Goal: Task Accomplishment & Management: Use online tool/utility

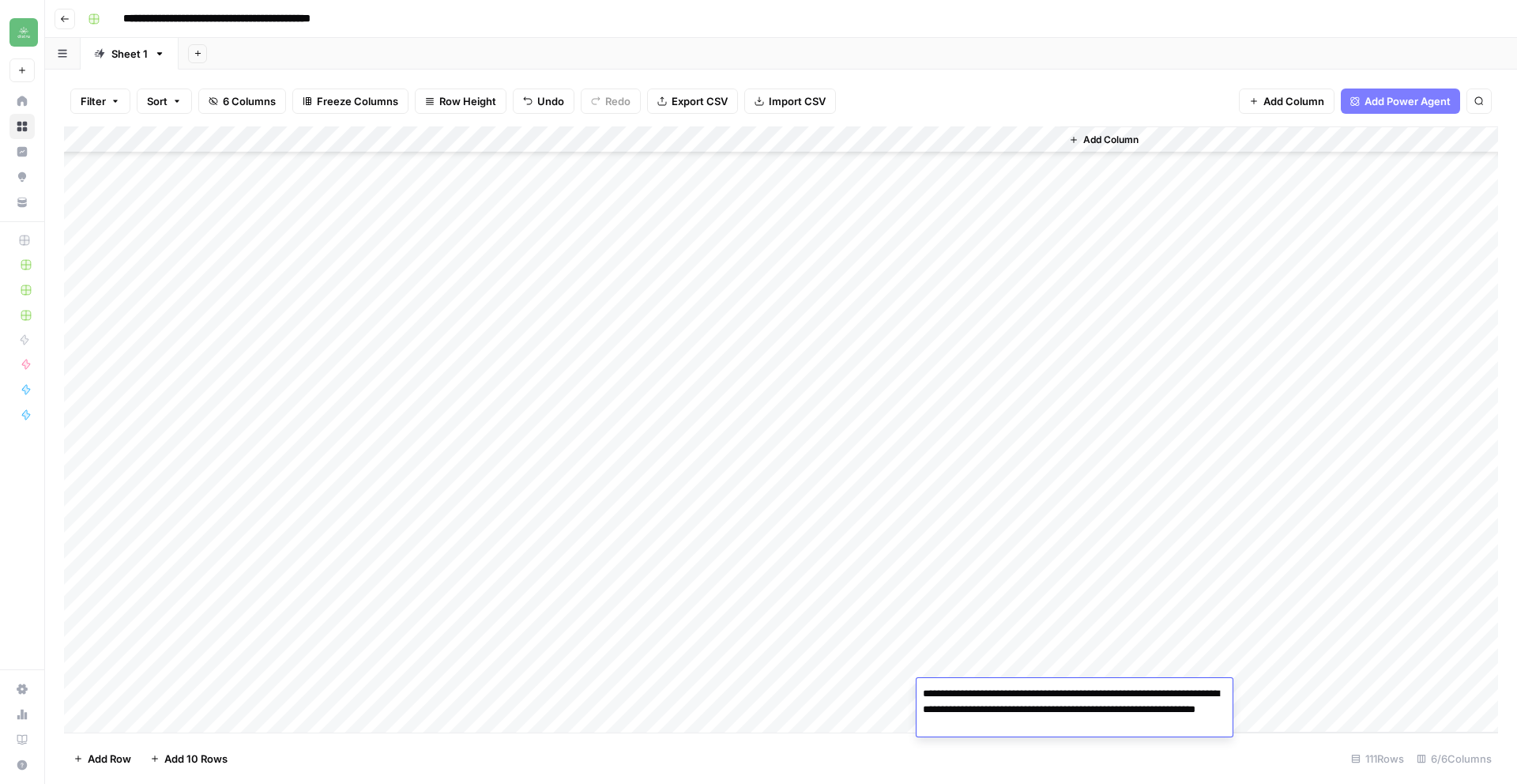
scroll to position [926, 0]
click at [365, 134] on div "Add Column" at bounding box center [781, 429] width 1434 height 606
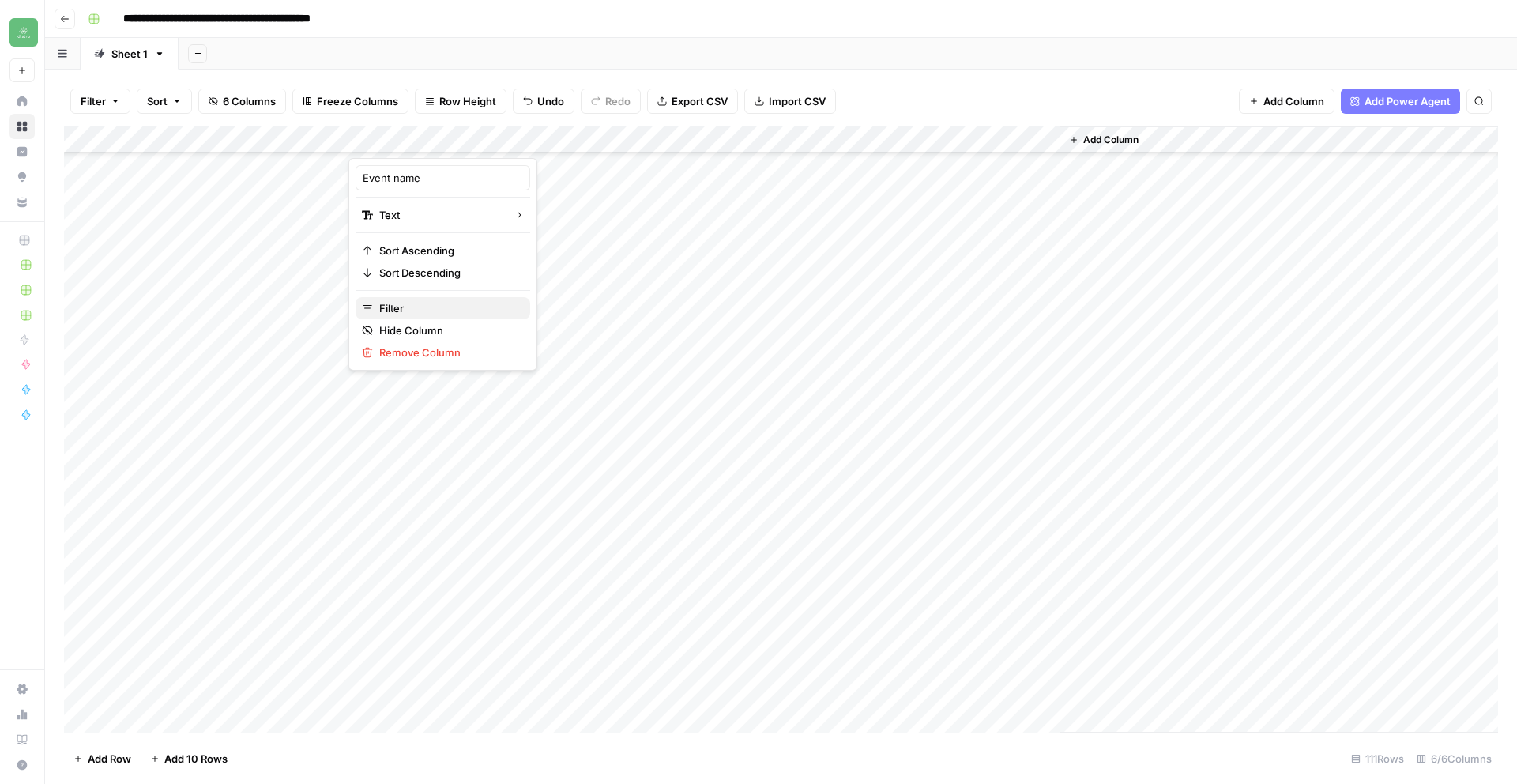
click at [408, 310] on span "Filter" at bounding box center [448, 308] width 138 height 16
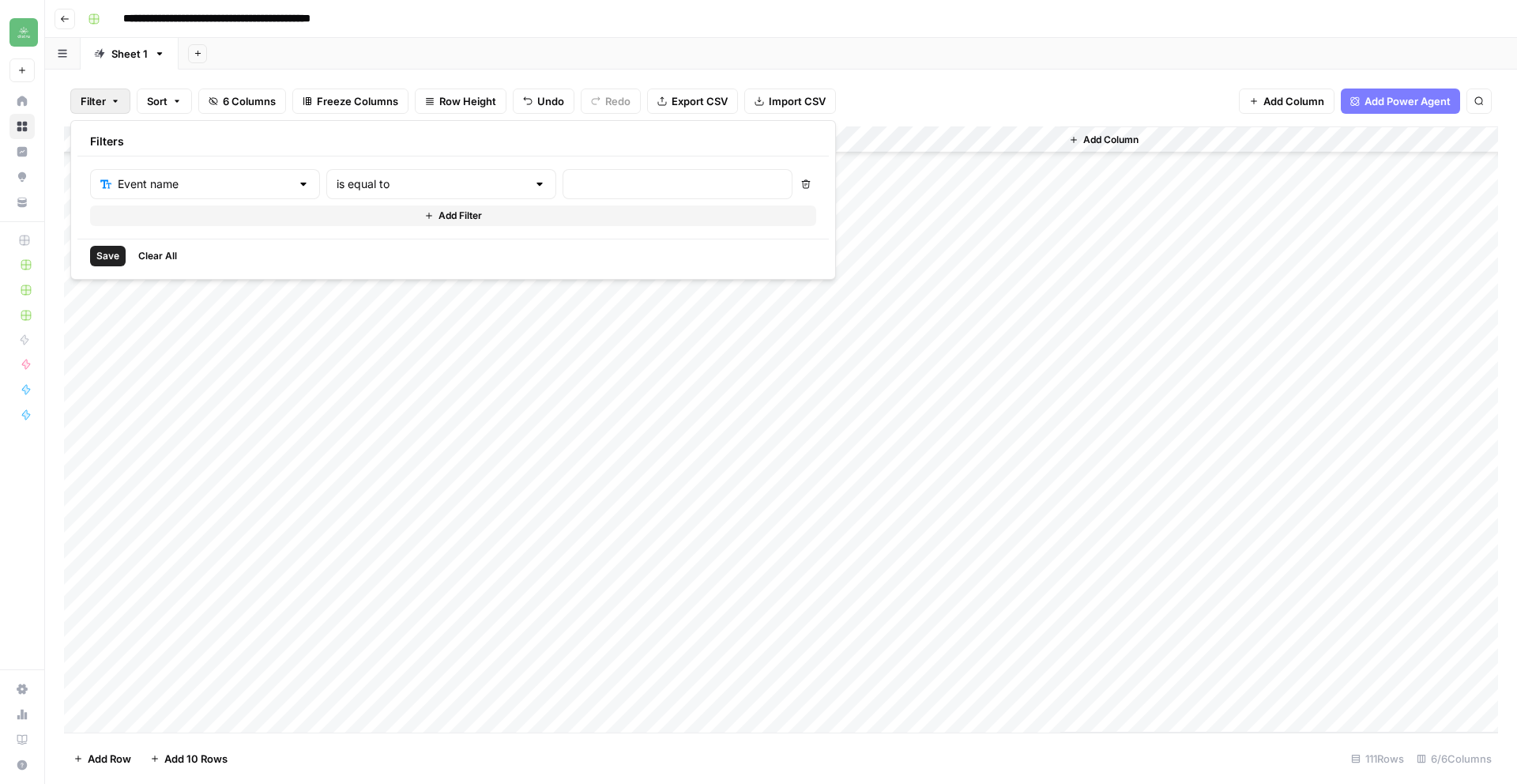
click at [463, 184] on div "is equal to" at bounding box center [441, 184] width 230 height 30
click at [350, 273] on span "contains" at bounding box center [375, 268] width 155 height 16
type input "contains"
click at [572, 185] on input "text" at bounding box center [677, 184] width 209 height 16
type input "means"
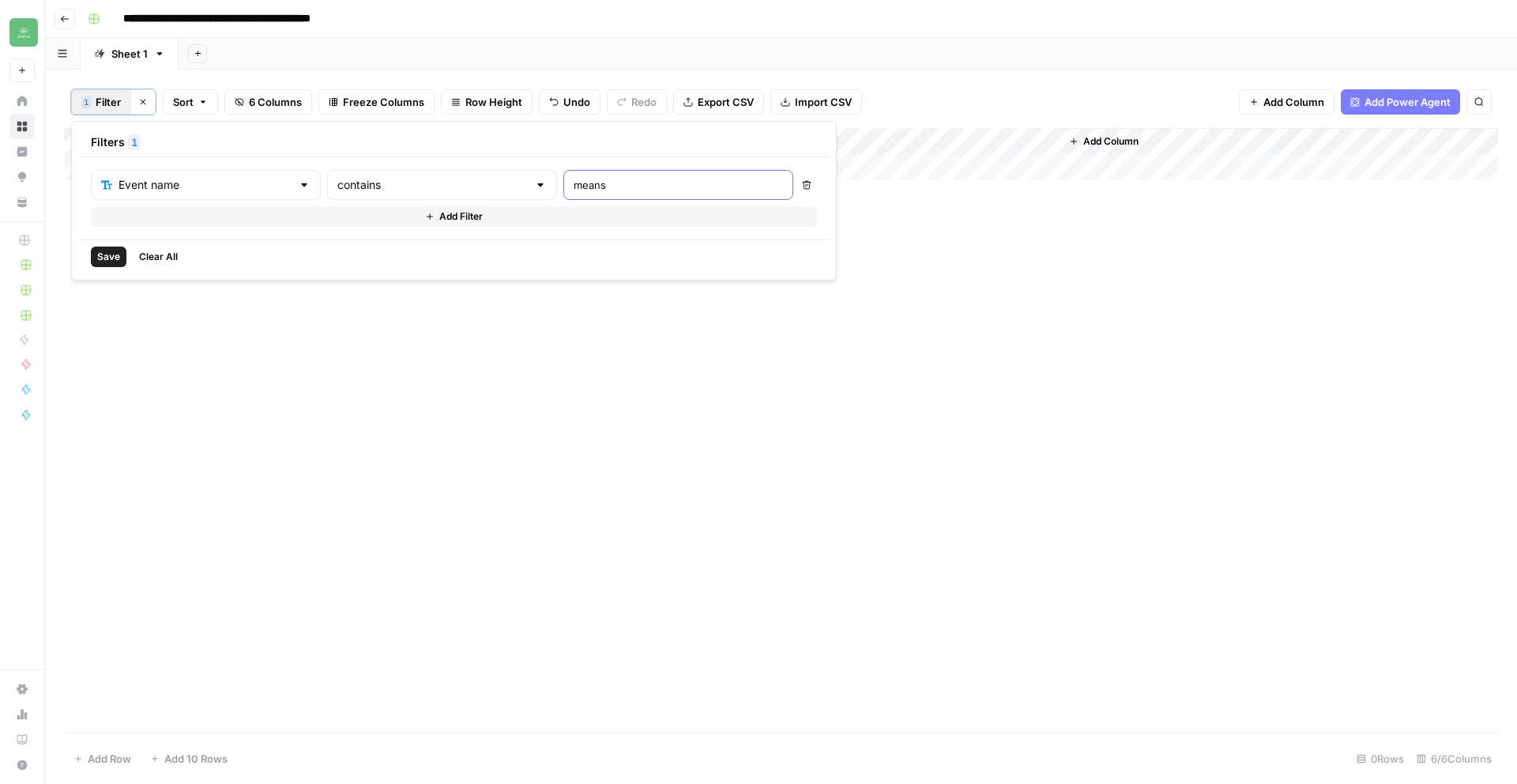
scroll to position [0, 0]
click at [272, 315] on div "Add Column" at bounding box center [781, 430] width 1434 height 604
click at [113, 104] on span "Filter" at bounding box center [108, 101] width 25 height 16
drag, startPoint x: 537, startPoint y: 187, endPoint x: 466, endPoint y: 182, distance: 71.2
click at [466, 182] on div "Event name contains means" at bounding box center [442, 185] width 703 height 30
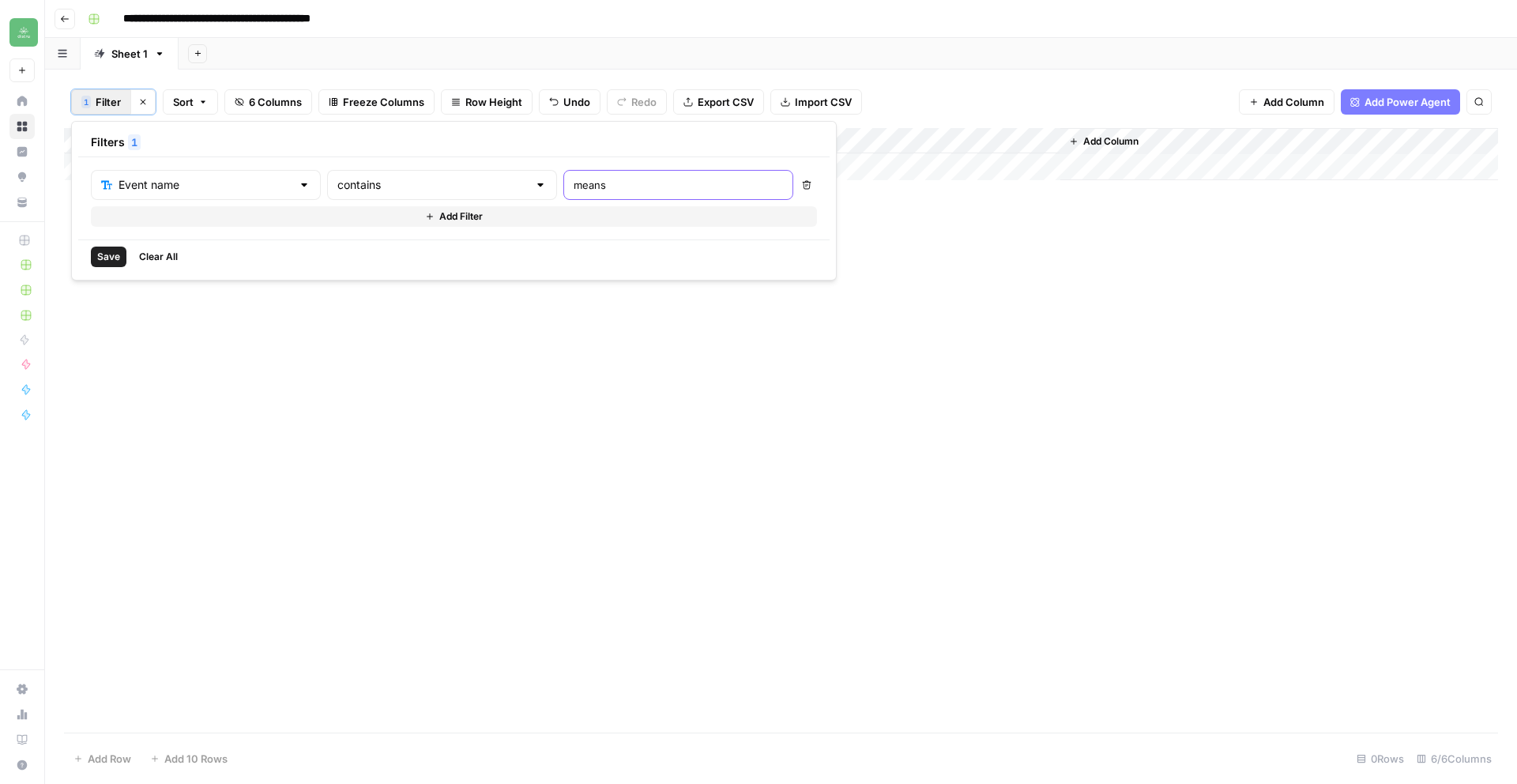
paste input "CWCB"
type input "CWCB"
click at [909, 341] on div "Add Column" at bounding box center [781, 430] width 1434 height 604
click at [616, 167] on div "Add Column" at bounding box center [781, 167] width 1434 height 79
click at [396, 170] on div "Add Column" at bounding box center [781, 167] width 1434 height 79
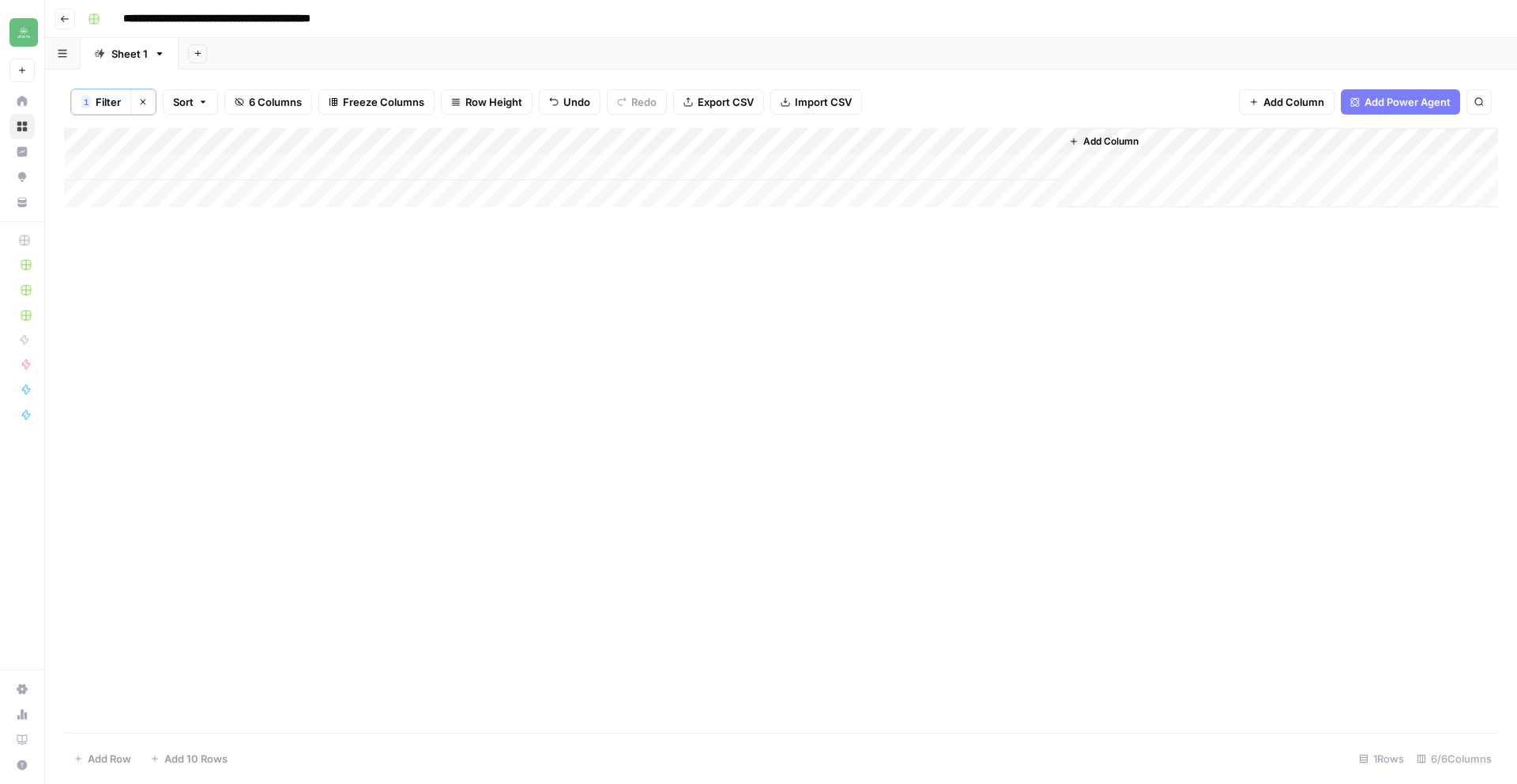
click at [758, 164] on div "Add Column" at bounding box center [781, 167] width 1434 height 79
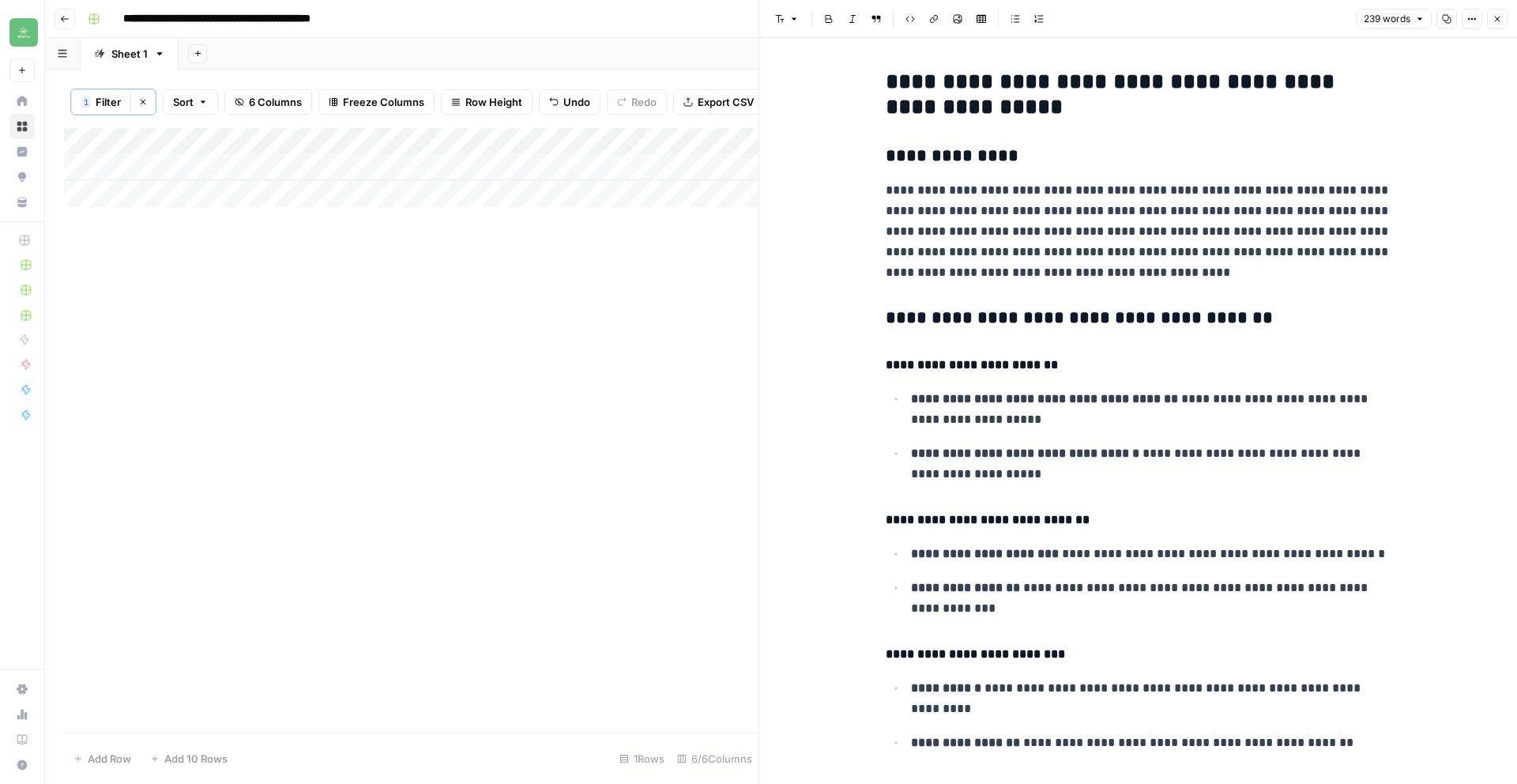
click at [1443, 19] on icon "button" at bounding box center [1446, 18] width 10 height 10
click at [1500, 21] on icon "button" at bounding box center [1497, 18] width 10 height 10
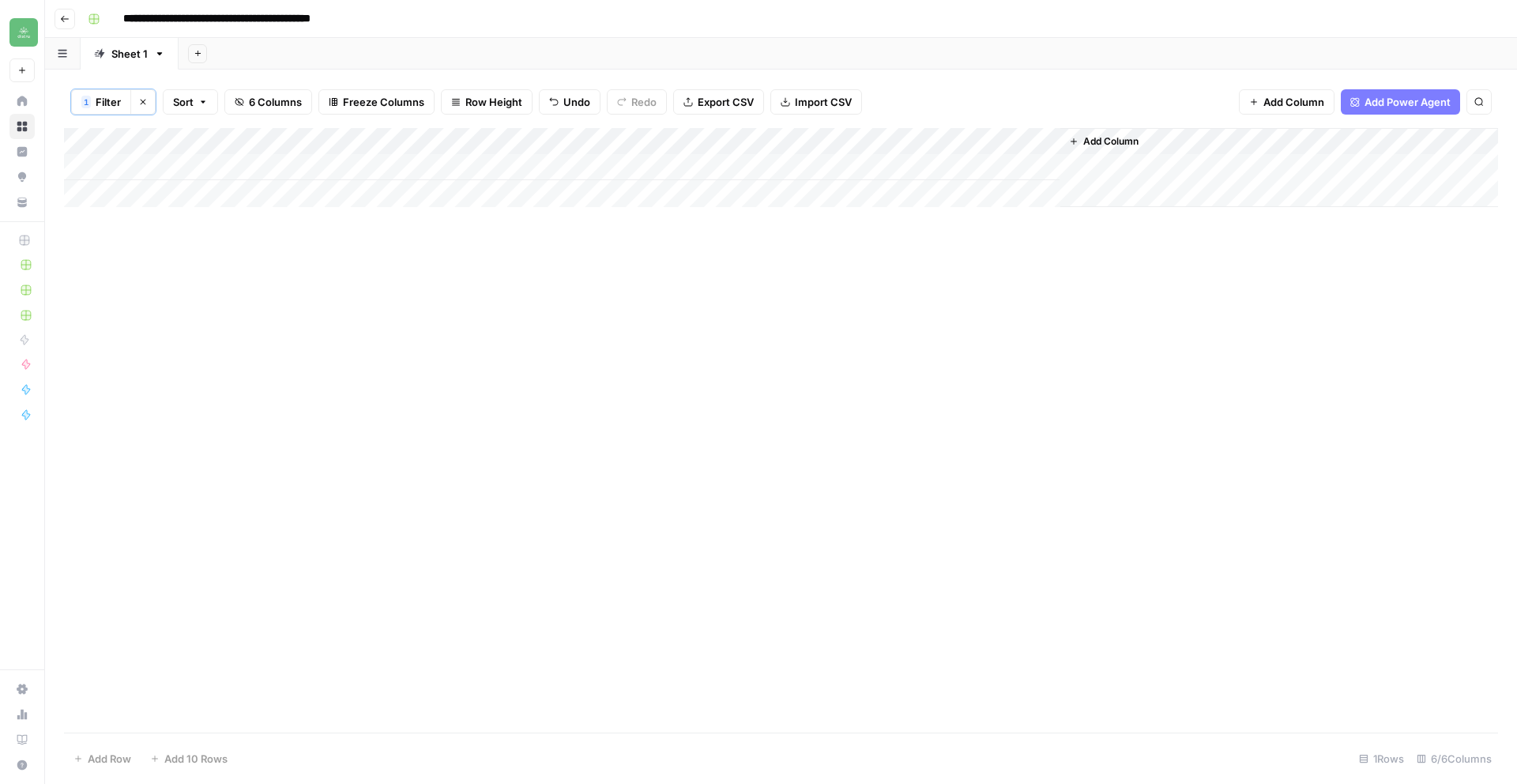
click at [963, 171] on div "Add Column" at bounding box center [781, 167] width 1434 height 79
click at [898, 165] on div "Add Column" at bounding box center [781, 167] width 1434 height 79
click at [1011, 173] on div "Add Column" at bounding box center [781, 167] width 1434 height 79
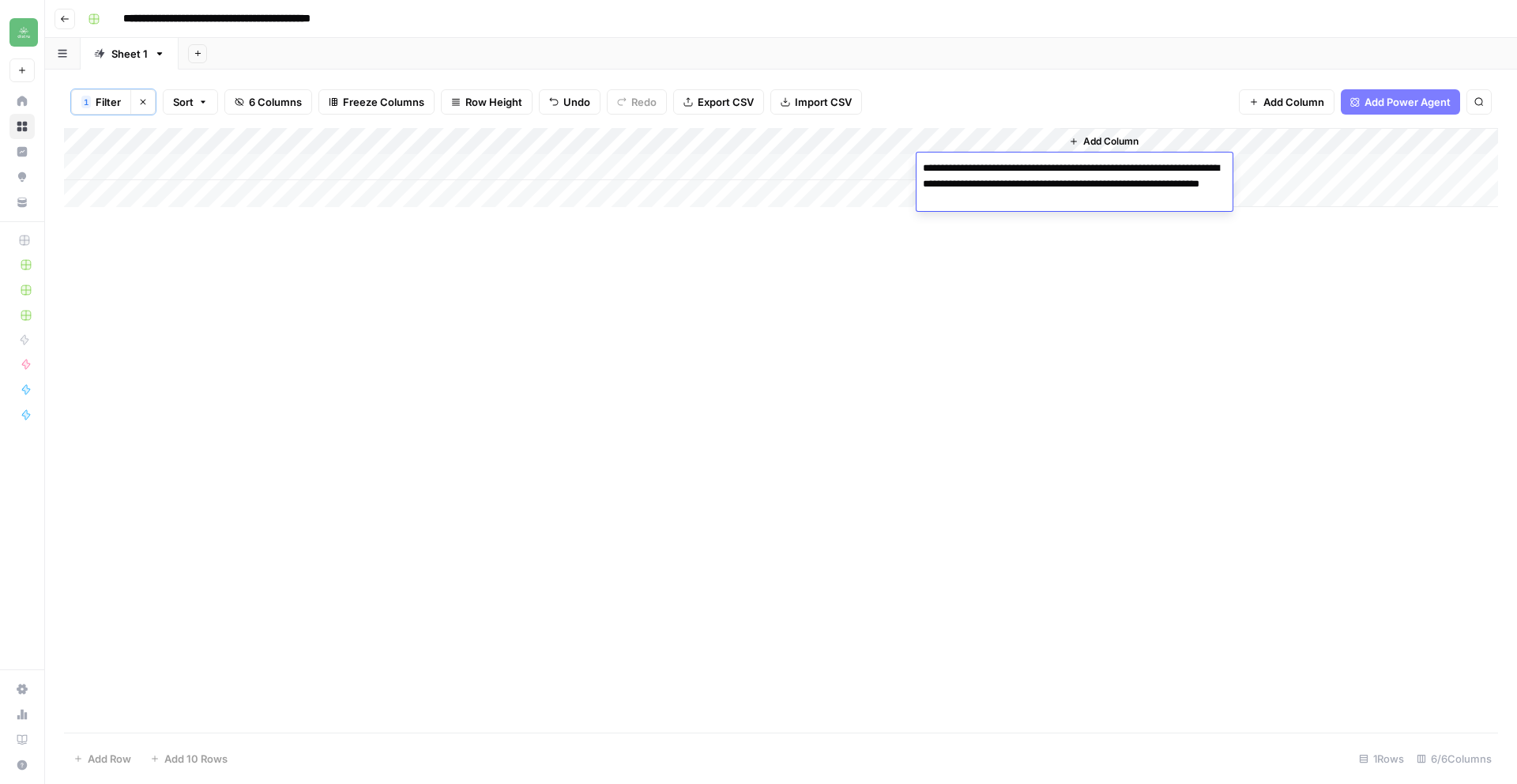
drag, startPoint x: 1077, startPoint y: 199, endPoint x: 898, endPoint y: 147, distance: 186.4
click at [898, 147] on body "**********" at bounding box center [758, 392] width 1517 height 784
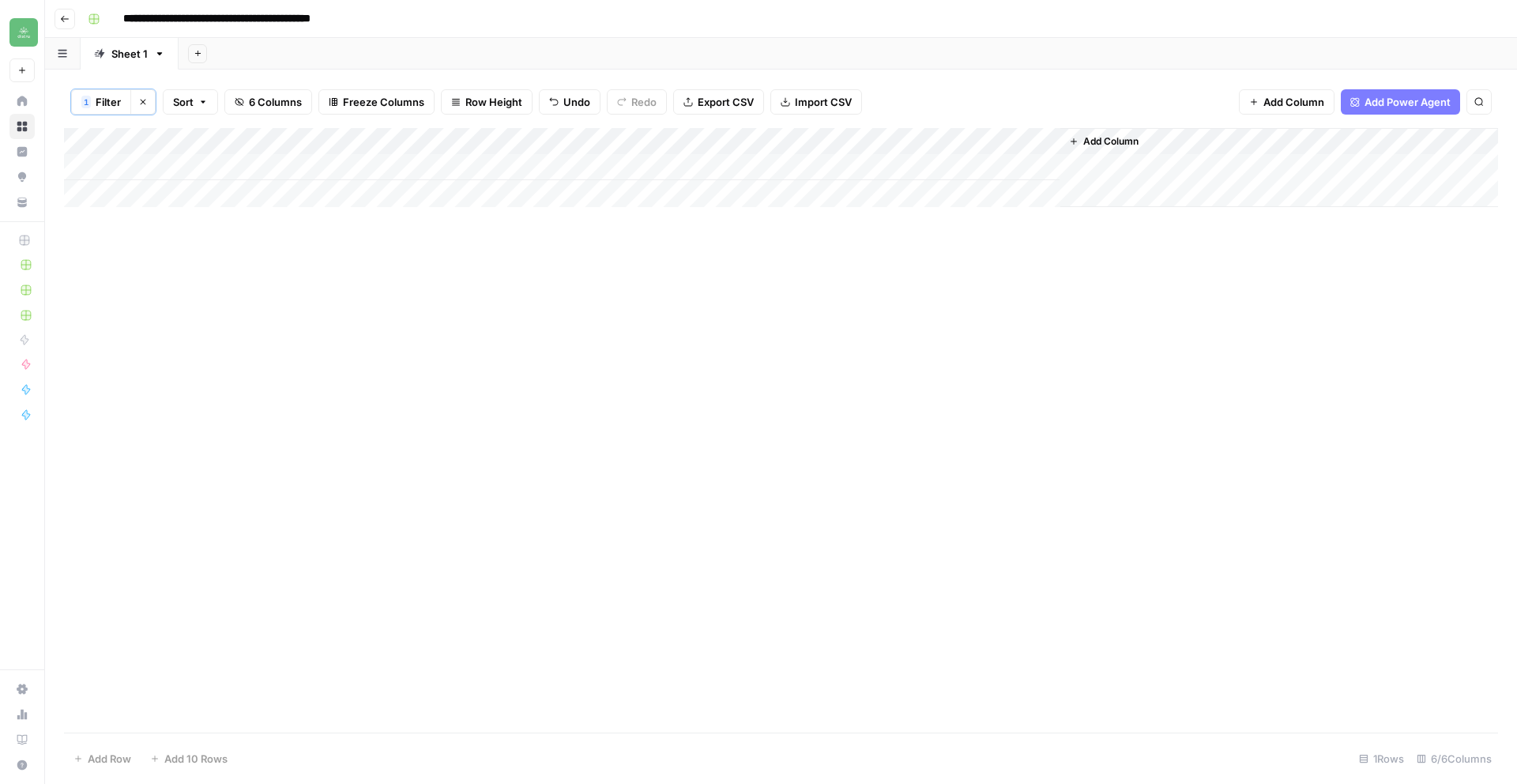
click at [121, 108] on button "1 Filter" at bounding box center [101, 101] width 60 height 25
drag, startPoint x: 526, startPoint y: 183, endPoint x: 425, endPoint y: 176, distance: 101.2
click at [425, 176] on div "Event name contains CWCB" at bounding box center [442, 185] width 703 height 30
type input "cannmed"
click at [106, 256] on span "Save" at bounding box center [108, 257] width 23 height 14
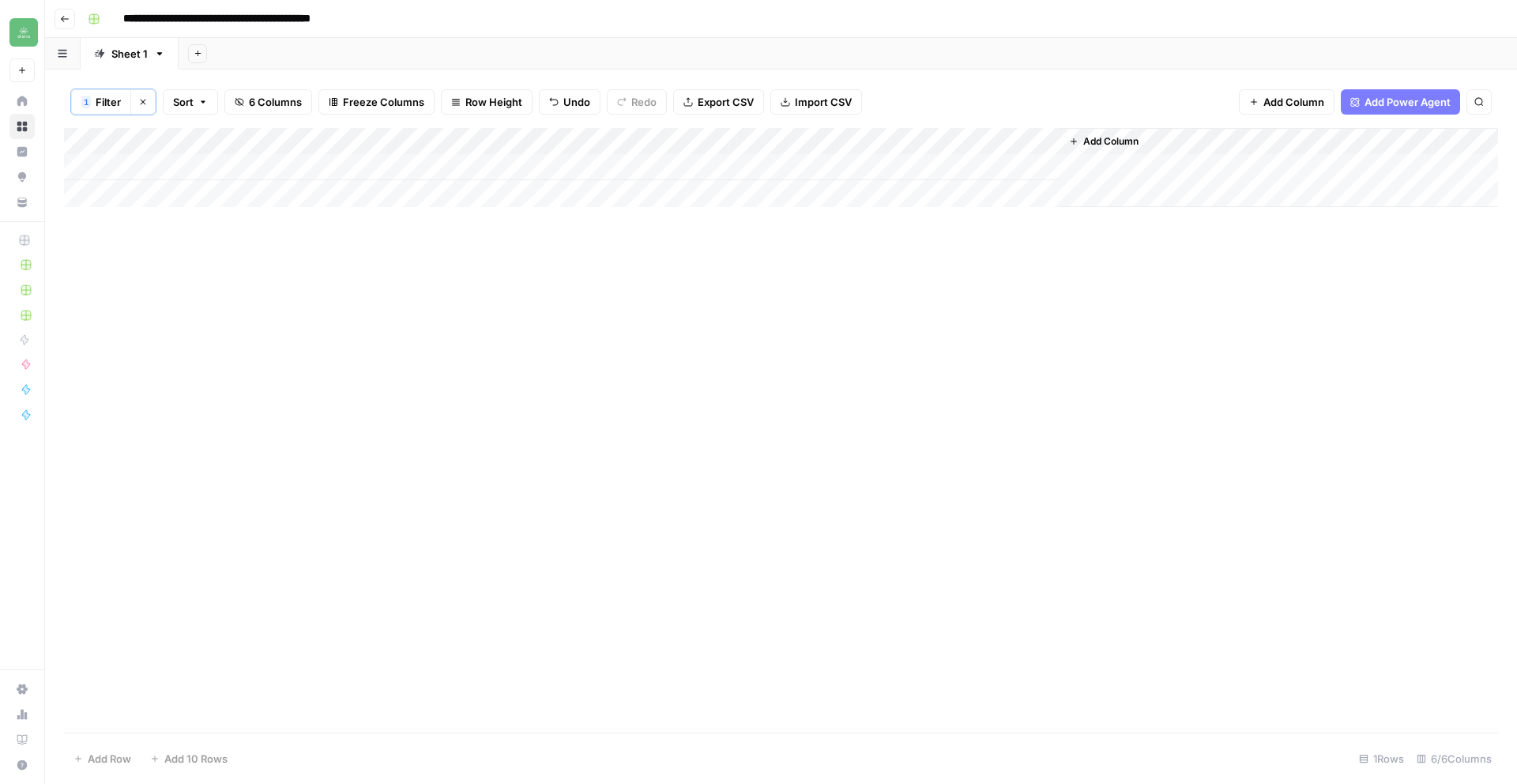
click at [406, 164] on div "Add Column" at bounding box center [781, 167] width 1434 height 79
click at [407, 164] on div "Add Column" at bounding box center [781, 167] width 1434 height 79
click at [417, 166] on textarea "**********" at bounding box center [474, 168] width 252 height 23
type textarea "**********"
click at [444, 209] on div "Add Column" at bounding box center [781, 430] width 1434 height 604
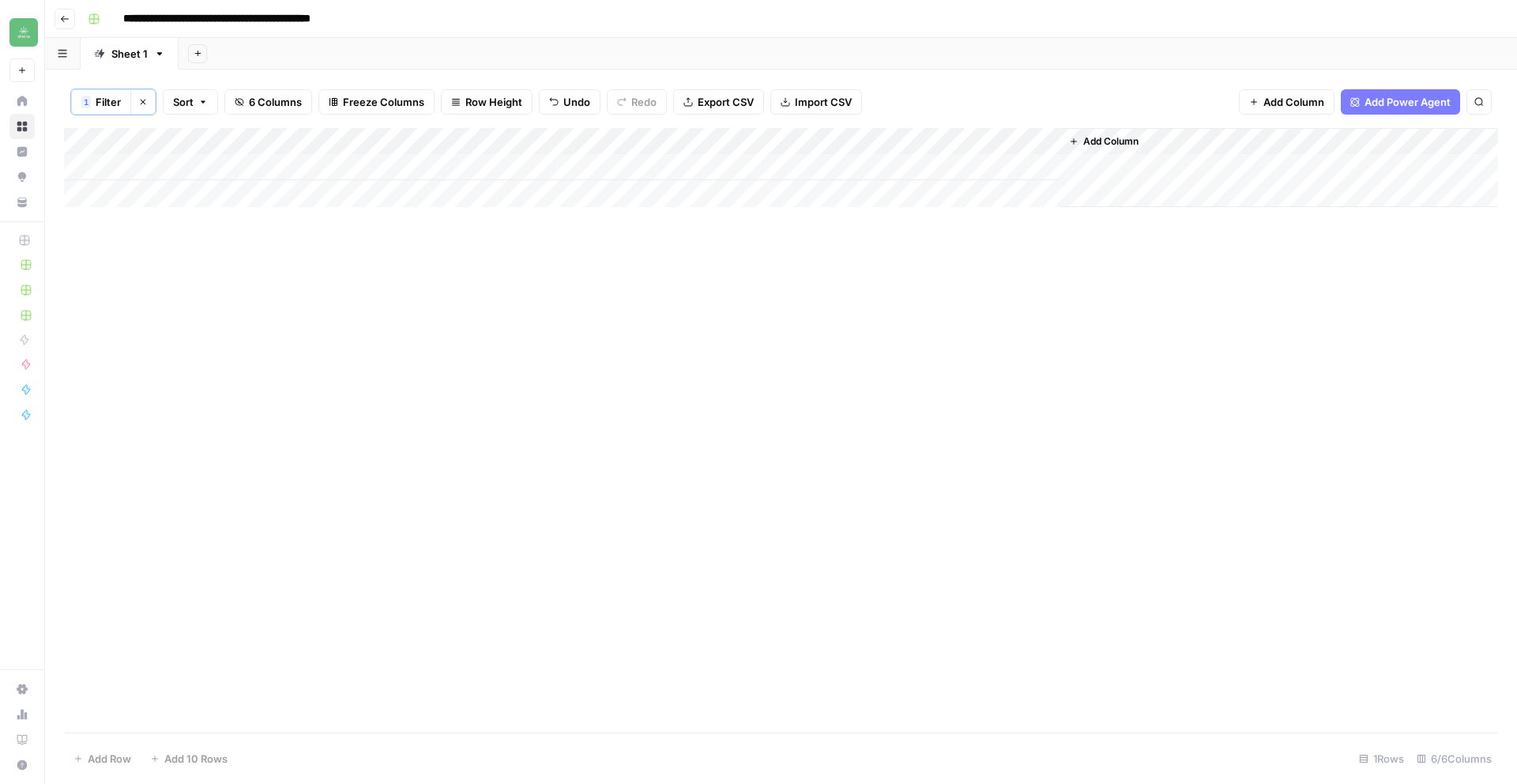
click at [441, 169] on div "Add Column" at bounding box center [781, 167] width 1434 height 79
click at [572, 206] on div "Add Column" at bounding box center [781, 167] width 1434 height 79
click at [620, 166] on div "Add Column" at bounding box center [781, 167] width 1434 height 79
click at [619, 168] on div "Add Column" at bounding box center [781, 167] width 1434 height 79
click at [619, 164] on div "Add Column" at bounding box center [781, 167] width 1434 height 79
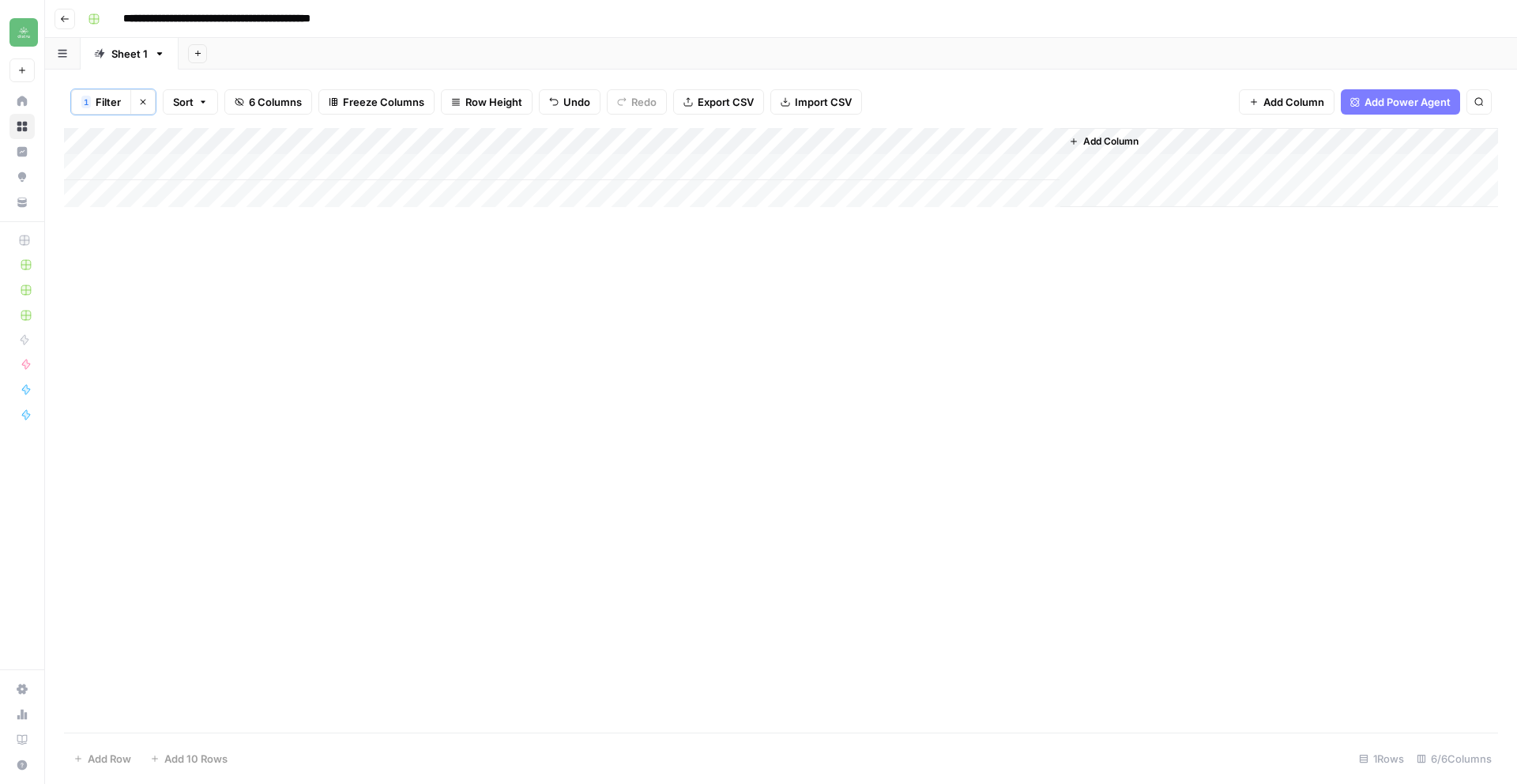
click at [619, 165] on div "Add Column" at bounding box center [781, 167] width 1434 height 79
click at [616, 165] on div "Add Column" at bounding box center [781, 167] width 1434 height 79
click at [906, 167] on div "Add Column" at bounding box center [781, 167] width 1434 height 79
click at [758, 166] on div "Add Column" at bounding box center [781, 167] width 1434 height 79
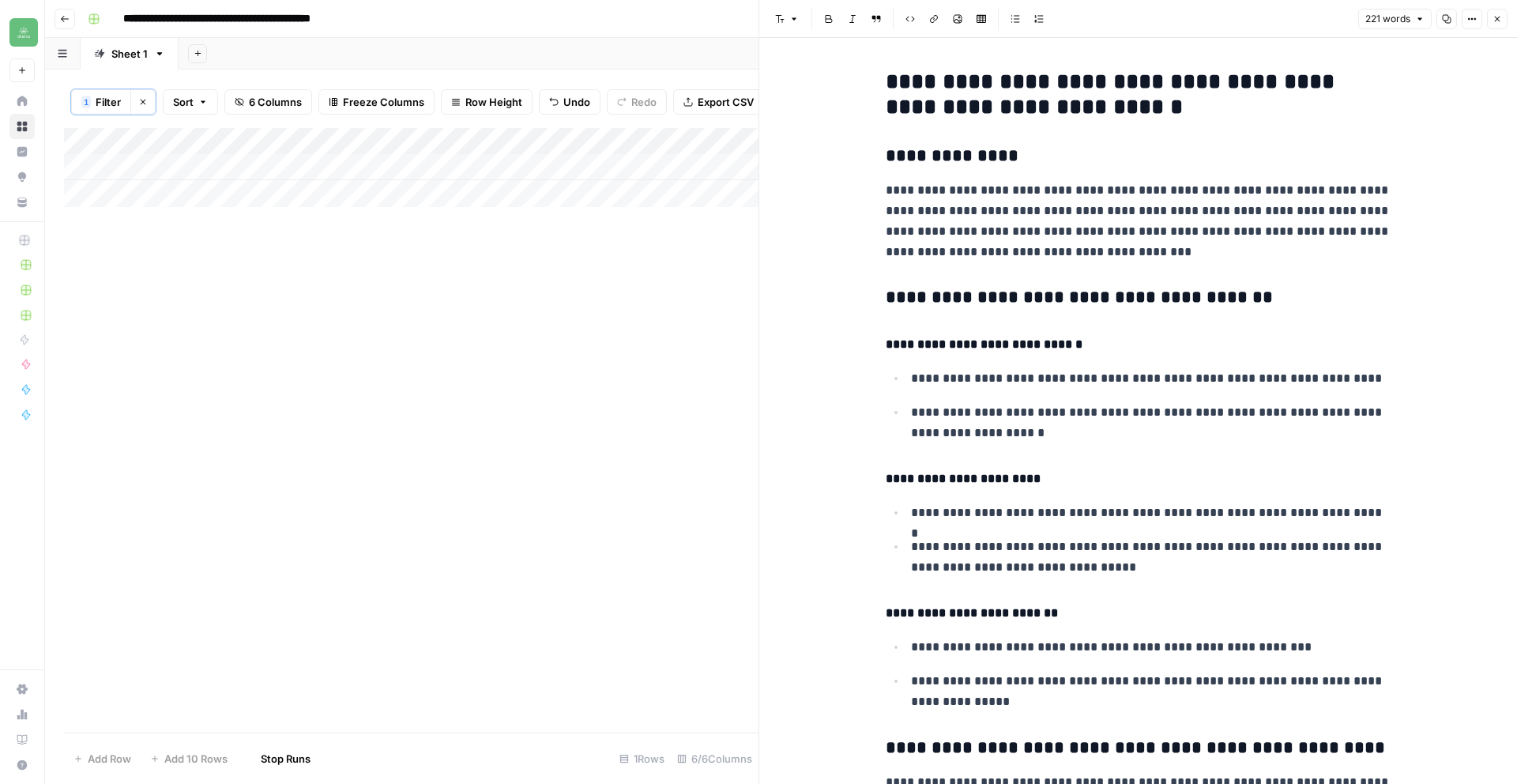
click at [1448, 21] on icon "button" at bounding box center [1446, 18] width 10 height 10
click at [1501, 20] on icon "button" at bounding box center [1497, 18] width 10 height 10
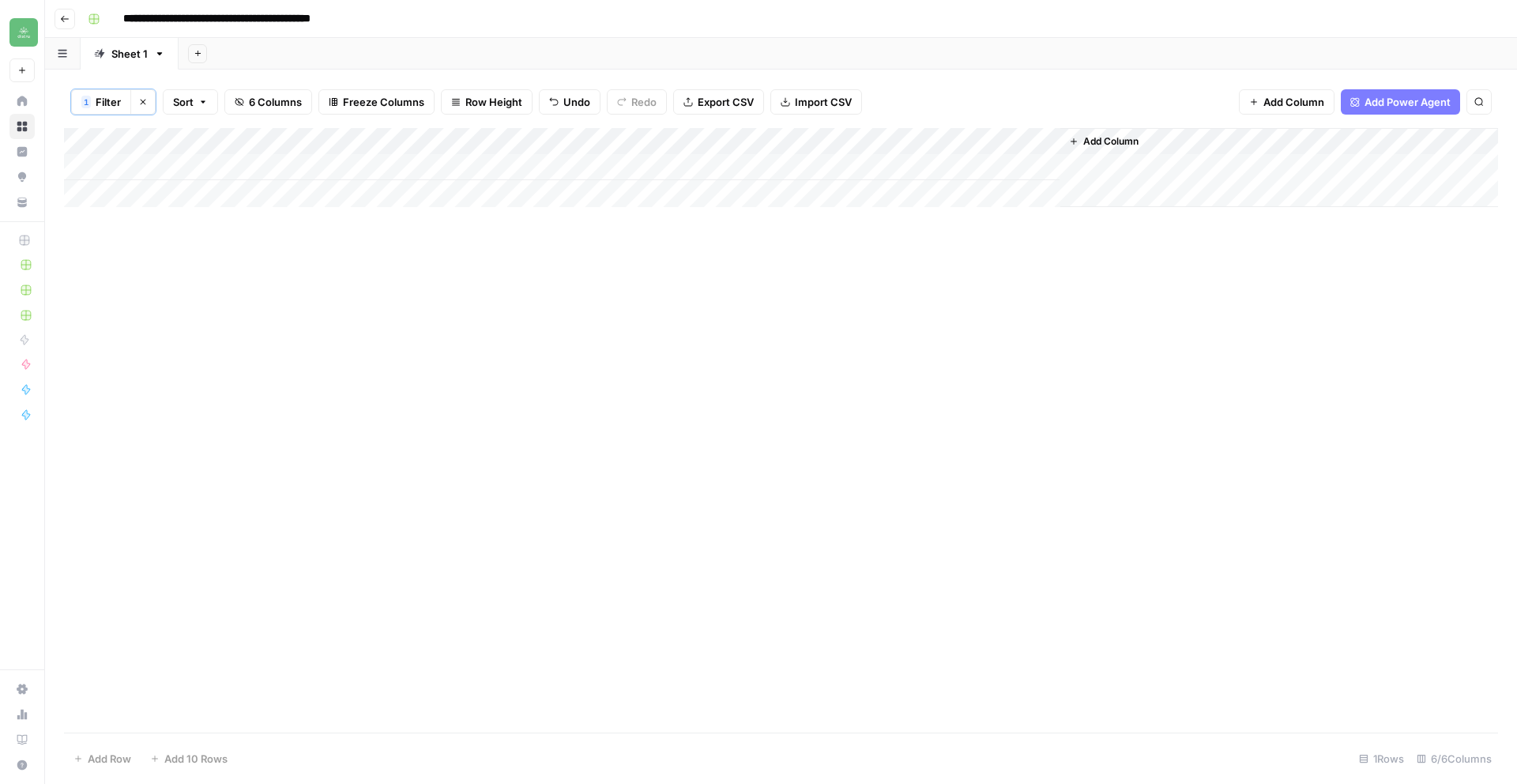
click at [972, 167] on div "Add Column" at bounding box center [781, 167] width 1434 height 79
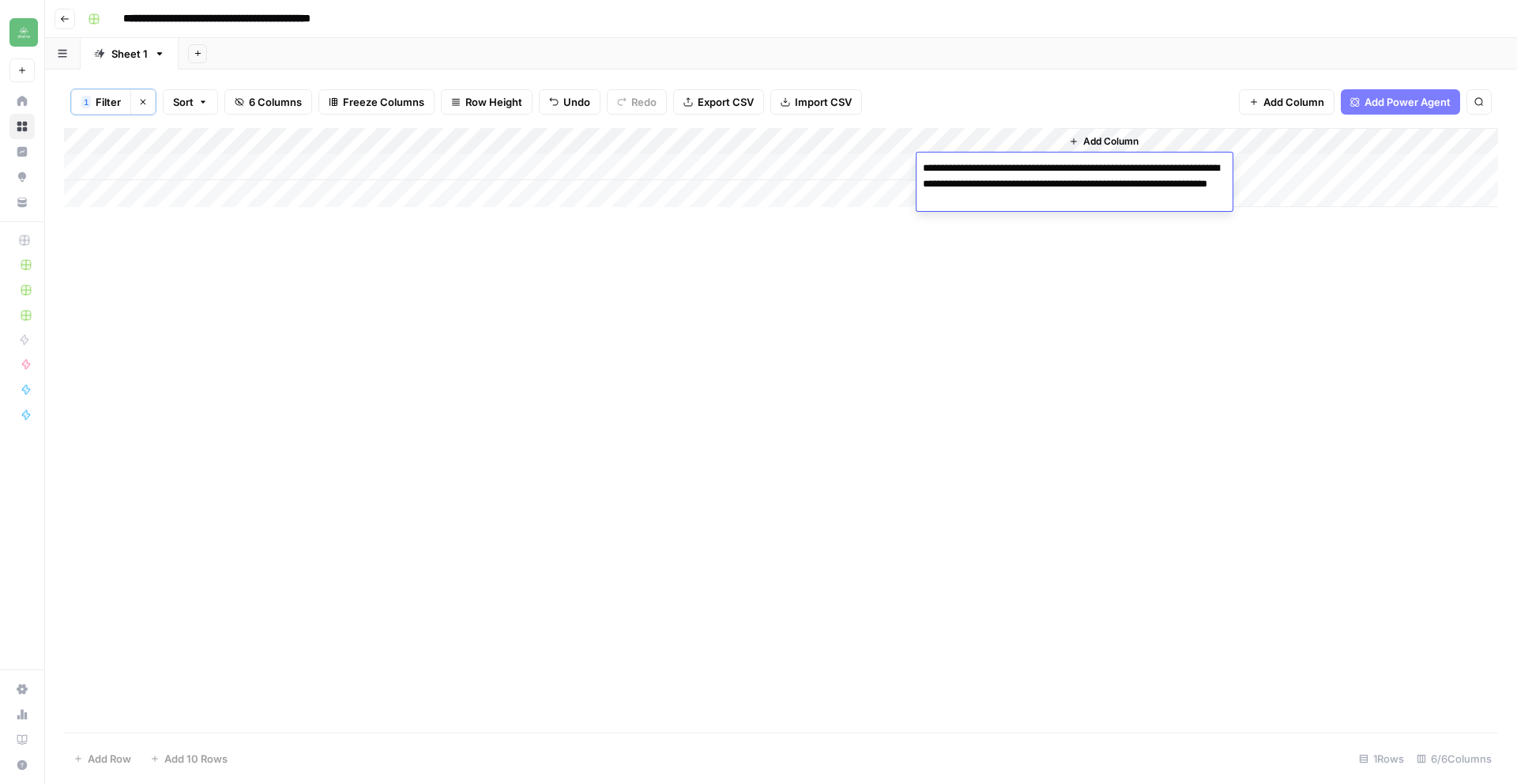
drag, startPoint x: 1111, startPoint y: 200, endPoint x: 906, endPoint y: 160, distance: 208.9
click at [906, 160] on body "**********" at bounding box center [758, 392] width 1517 height 784
